Goal: Complete application form

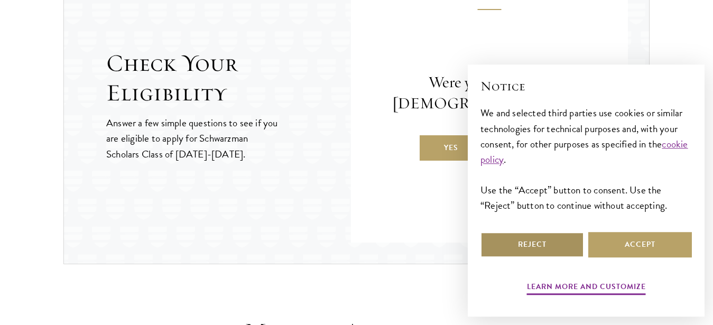
scroll to position [1171, 0]
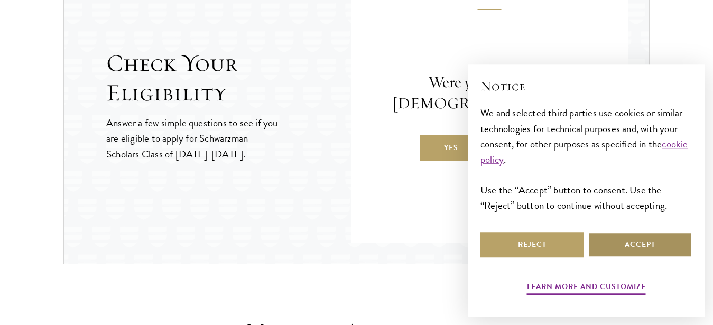
click at [597, 246] on button "Accept" at bounding box center [640, 244] width 104 height 25
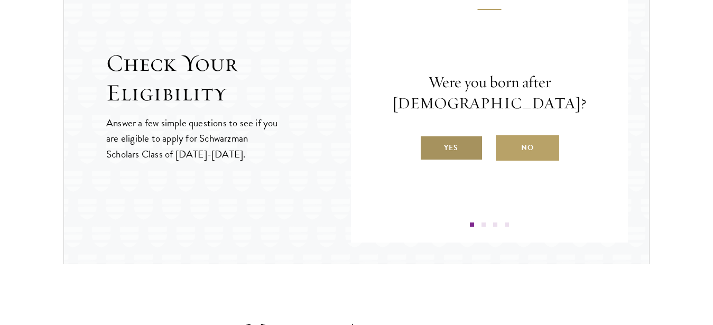
click at [442, 150] on label "Yes" at bounding box center [451, 147] width 63 height 25
click at [429, 146] on input "Yes" at bounding box center [425, 141] width 10 height 10
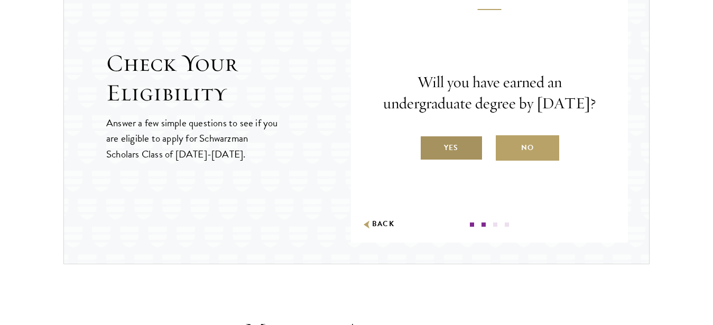
click at [444, 160] on label "Yes" at bounding box center [451, 147] width 63 height 25
click at [429, 146] on input "Yes" at bounding box center [425, 141] width 10 height 10
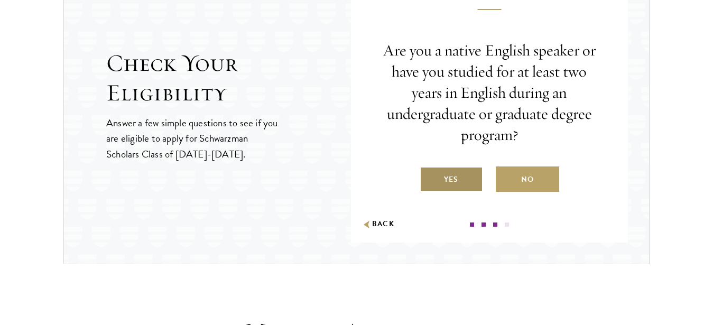
click at [444, 183] on label "Yes" at bounding box center [451, 178] width 63 height 25
click at [429, 178] on input "Yes" at bounding box center [425, 173] width 10 height 10
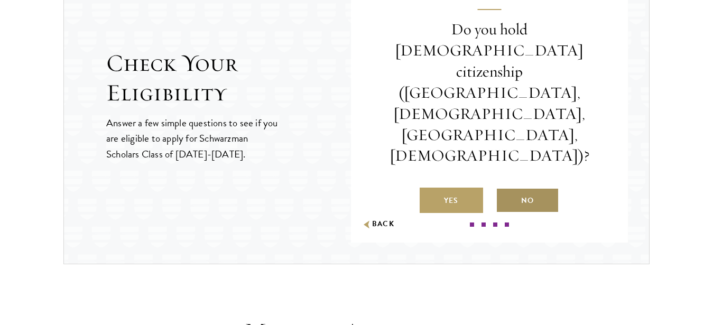
click at [512, 188] on label "No" at bounding box center [527, 200] width 63 height 25
click at [505, 189] on input "No" at bounding box center [501, 194] width 10 height 10
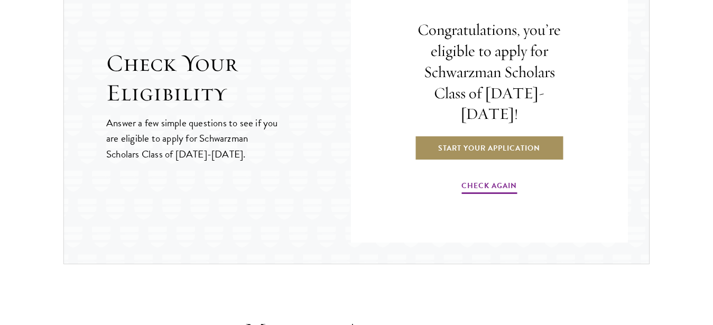
click at [480, 144] on link "Start Your Application" at bounding box center [489, 147] width 150 height 25
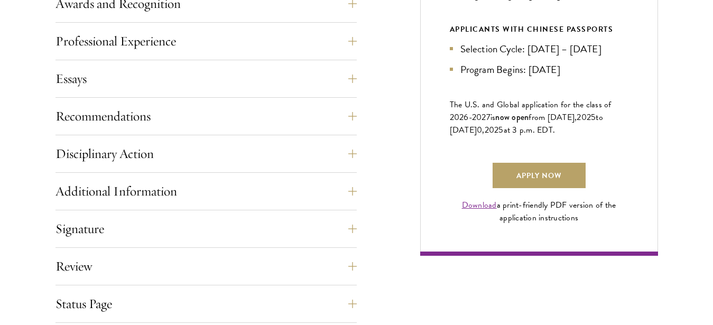
scroll to position [701, 0]
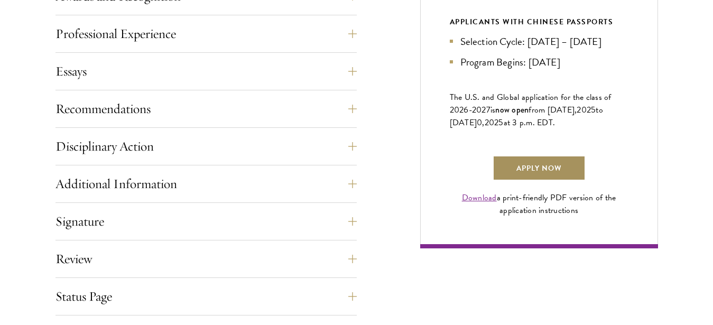
click at [534, 181] on link "Apply Now" at bounding box center [538, 167] width 93 height 25
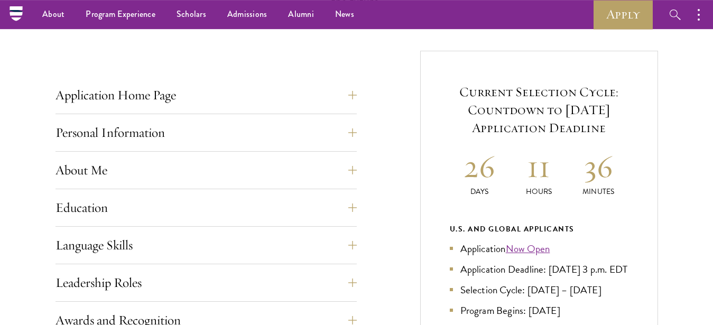
scroll to position [323, 0]
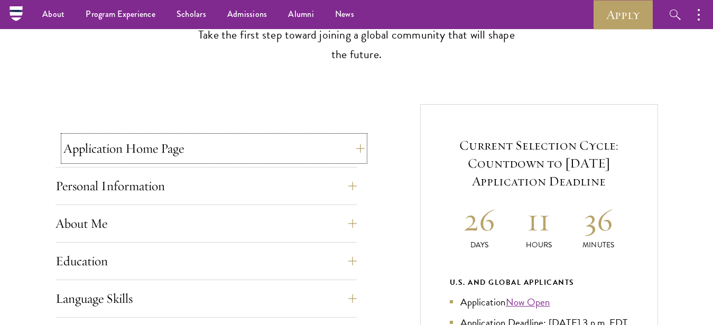
click at [356, 151] on button "Application Home Page" at bounding box center [213, 148] width 301 height 25
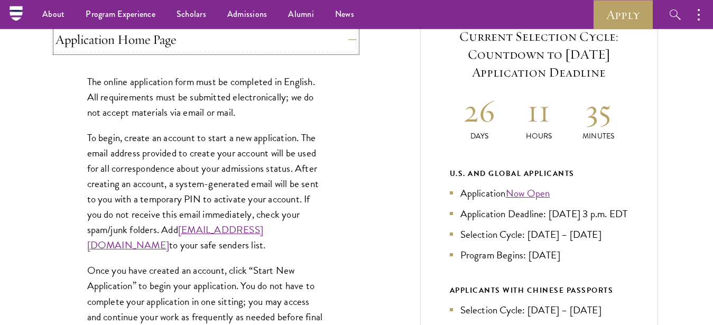
scroll to position [431, 0]
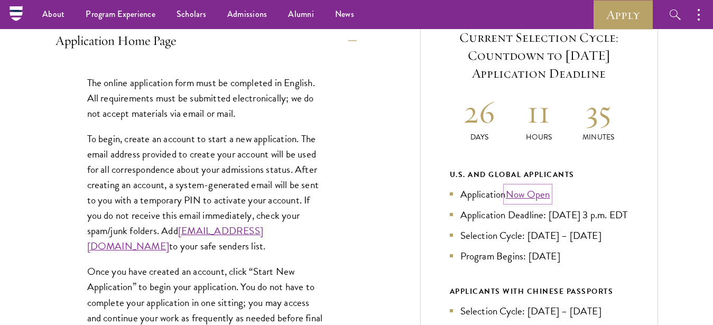
click at [538, 199] on link "Now Open" at bounding box center [528, 194] width 44 height 15
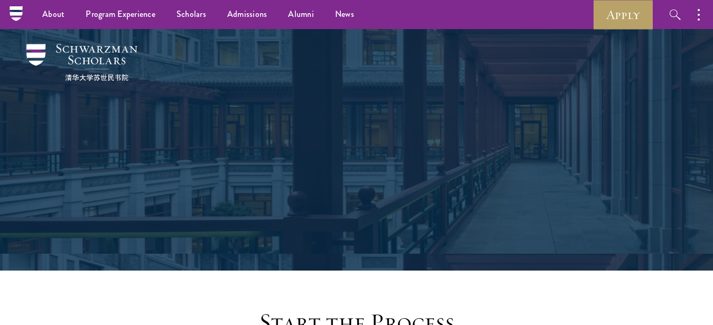
scroll to position [1171, 0]
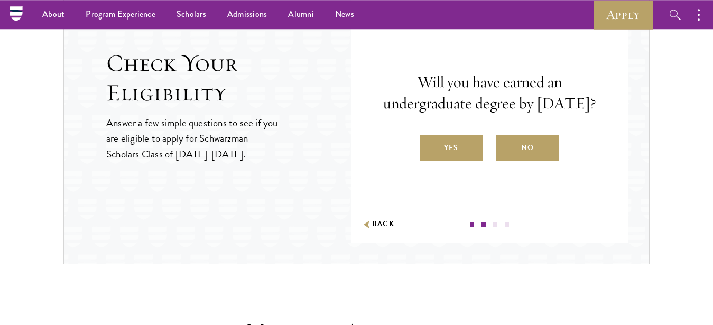
drag, startPoint x: 423, startPoint y: 76, endPoint x: 525, endPoint y: 119, distance: 111.0
click at [525, 114] on p "Will you have earned an undergraduate degree by [DATE]?" at bounding box center [490, 93] width 214 height 42
copy p "Will you have earned an undergraduate degree by [DATE]?"
